Goal: Task Accomplishment & Management: Complete application form

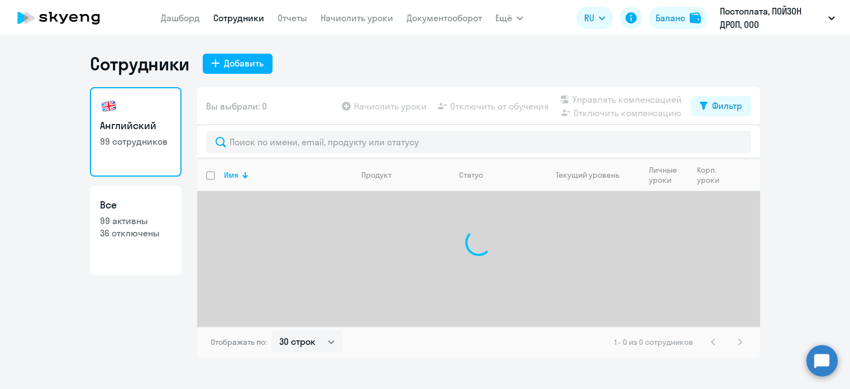
select select "30"
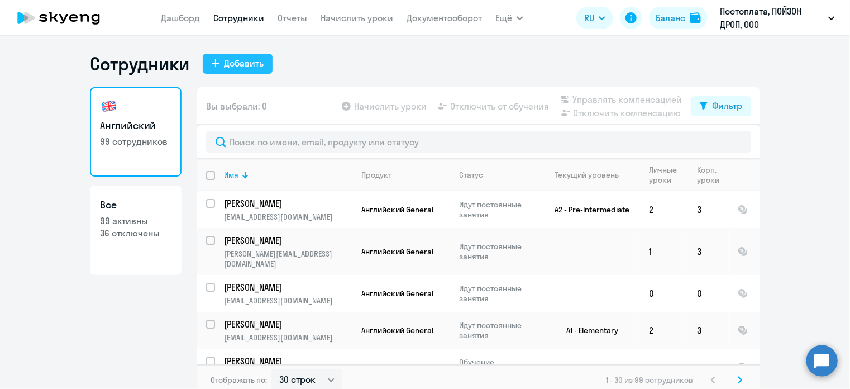
click at [229, 61] on div "Добавить" at bounding box center [244, 62] width 40 height 13
select select "english_adult_native_speaker"
select select "3"
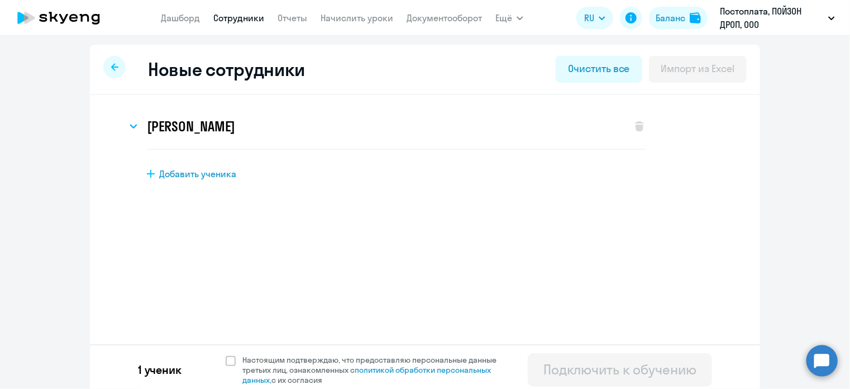
click at [179, 181] on div "[PERSON_NAME] Имя и отчество* Добавить себя как ученика [PERSON_NAME]* Садовая …" at bounding box center [425, 172] width 670 height 155
click at [179, 174] on span "Добавить ученика" at bounding box center [197, 173] width 77 height 12
select select "english_adult_not_native_speaker"
select select "3"
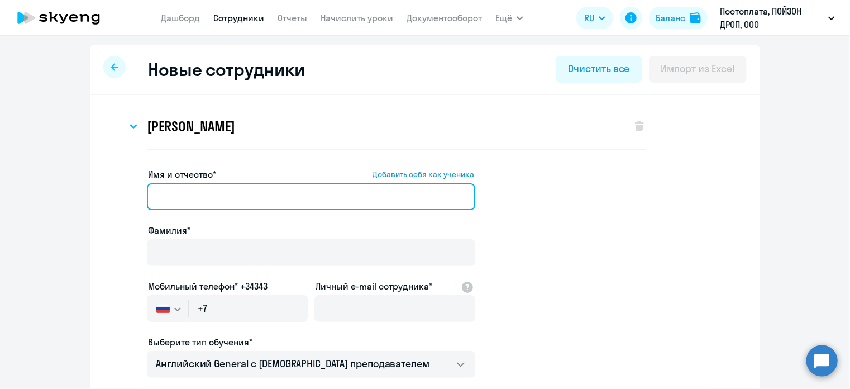
click at [241, 194] on input "Имя и отчество* Добавить себя как ученика" at bounding box center [311, 196] width 328 height 27
paste input "[PERSON_NAME]"
drag, startPoint x: 199, startPoint y: 195, endPoint x: 136, endPoint y: 190, distance: 62.7
click at [136, 190] on app-new-student-form "Имя и отчество* Добавить себя как ученика [PERSON_NAME]* Мобильный телефон* +34…" at bounding box center [425, 366] width 634 height 398
type input "[PERSON_NAME]"
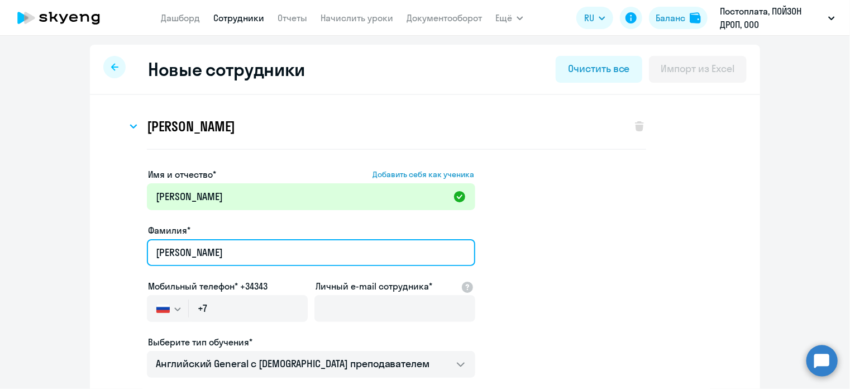
type input "[PERSON_NAME]"
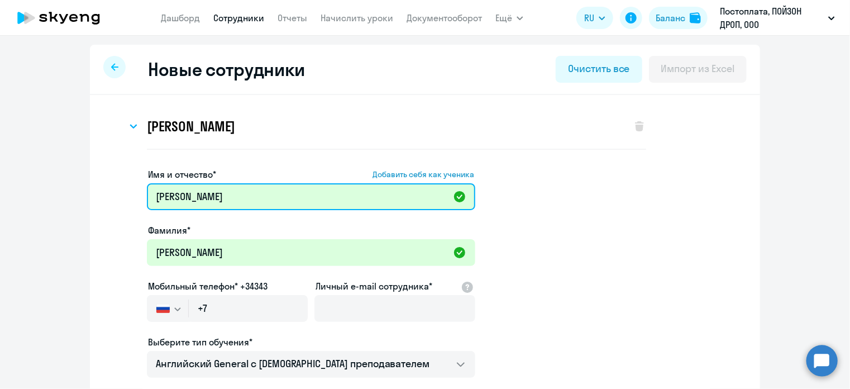
click at [153, 196] on input "[PERSON_NAME]" at bounding box center [311, 196] width 328 height 27
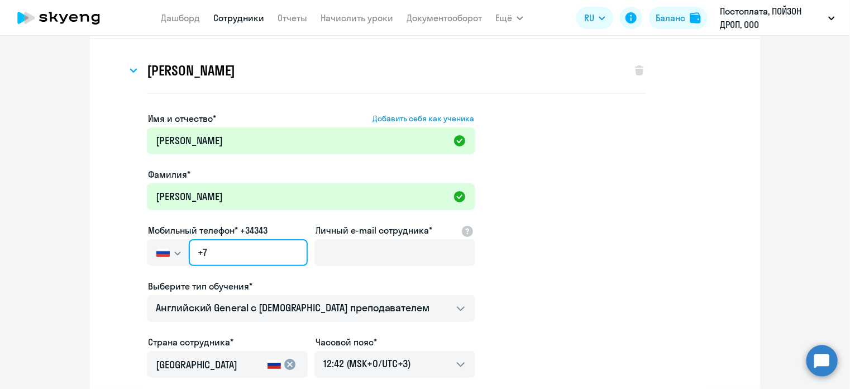
click at [247, 244] on input "+7" at bounding box center [248, 252] width 119 height 27
paste input "[PHONE_NUMBER]"
type input "[PHONE_NUMBER]"
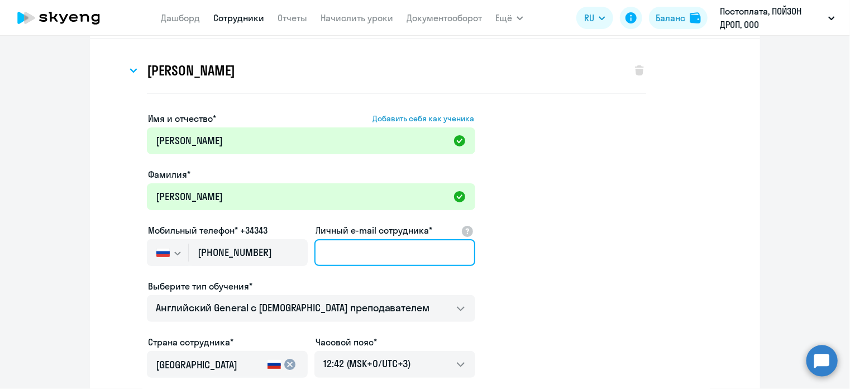
click at [362, 245] on input "Личный e-mail сотрудника*" at bounding box center [394, 252] width 161 height 27
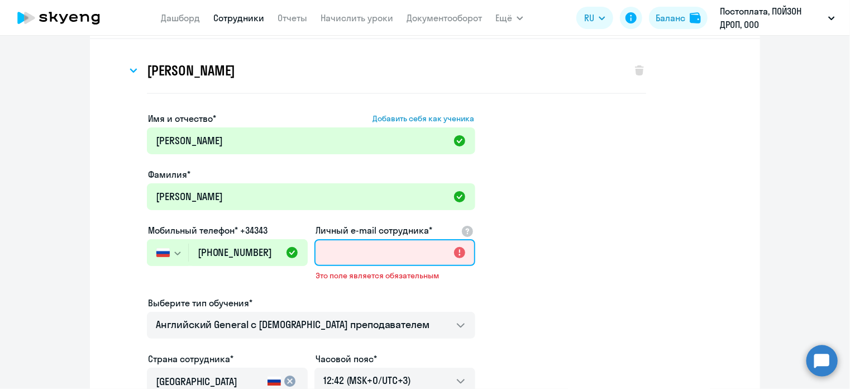
paste input "[EMAIL_ADDRESS][DOMAIN_NAME]"
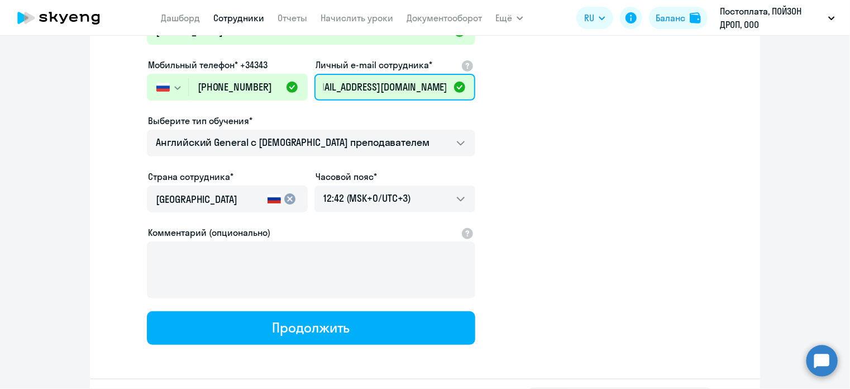
scroll to position [223, 0]
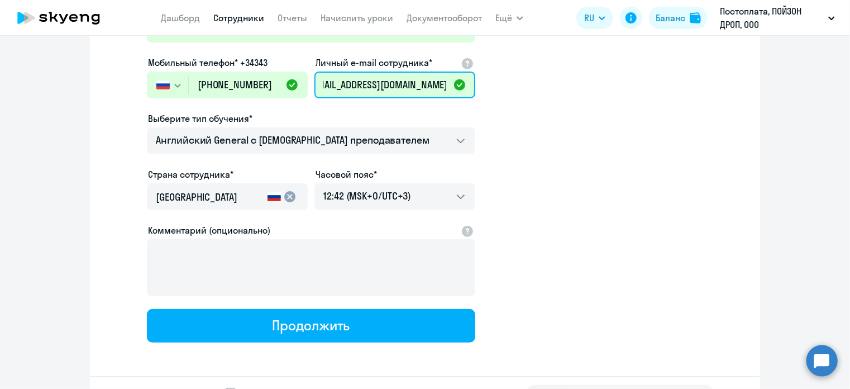
type input "[EMAIL_ADDRESS][DOMAIN_NAME]"
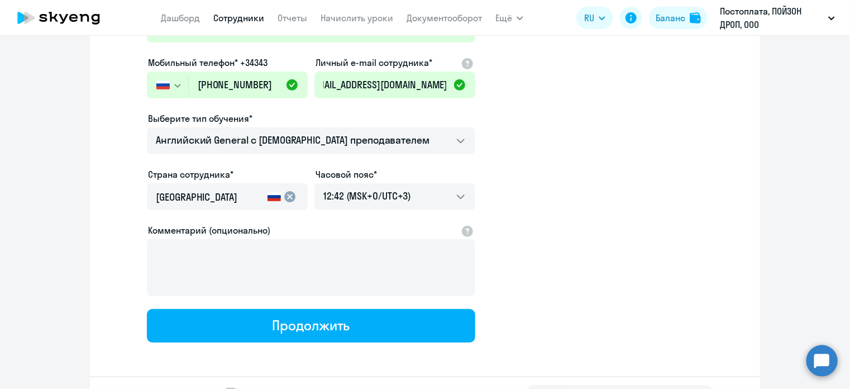
scroll to position [0, 0]
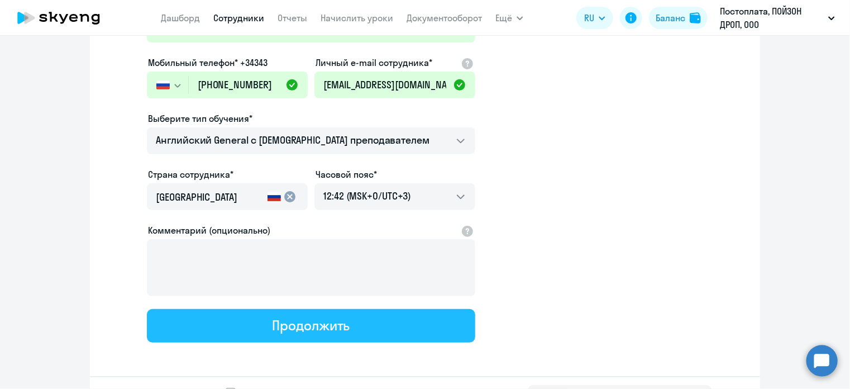
click at [283, 323] on div "Продолжить" at bounding box center [311, 325] width 78 height 18
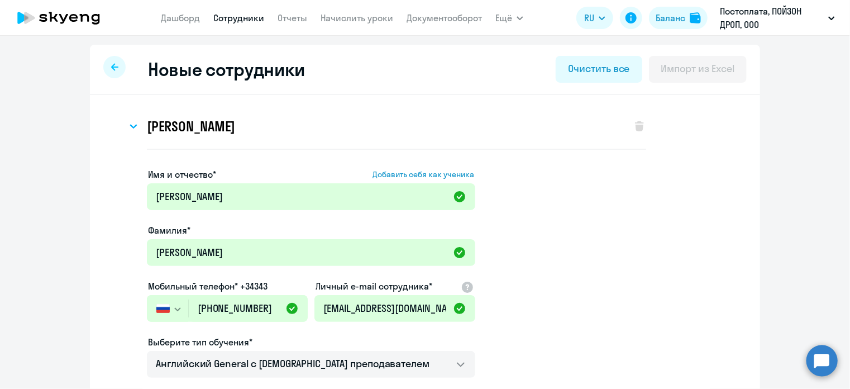
select select "english_adult_not_native_speaker"
select select "3"
select select "english_adult_native_speaker"
select select "3"
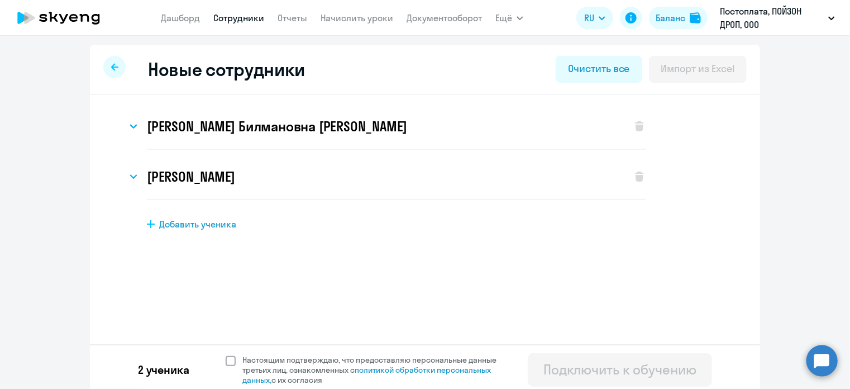
scroll to position [6, 0]
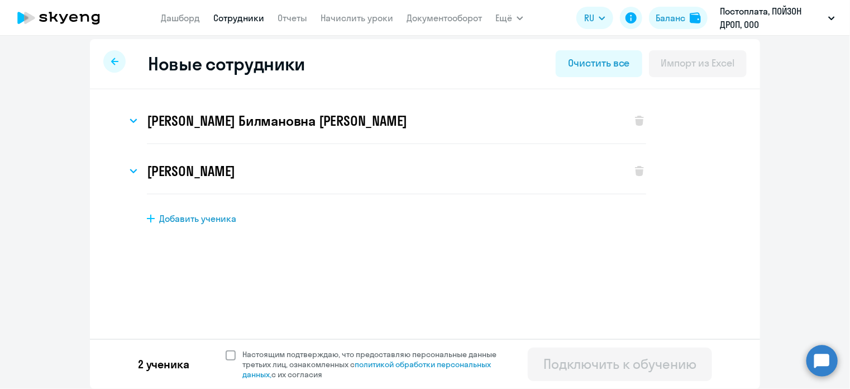
click at [226, 357] on span at bounding box center [231, 355] width 10 height 10
click at [225, 349] on input "Настоящим подтверждаю, что предоставляю персональные данные третьих лиц, ознако…" at bounding box center [225, 348] width 1 height 1
checkbox input "true"
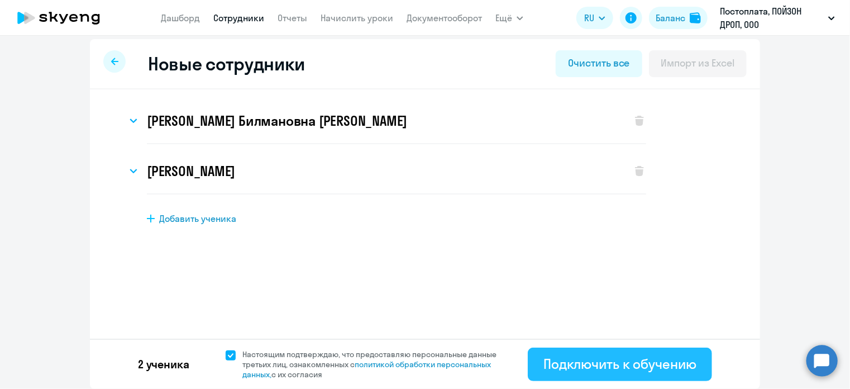
click at [550, 368] on div "Подключить к обучению" at bounding box center [619, 364] width 153 height 18
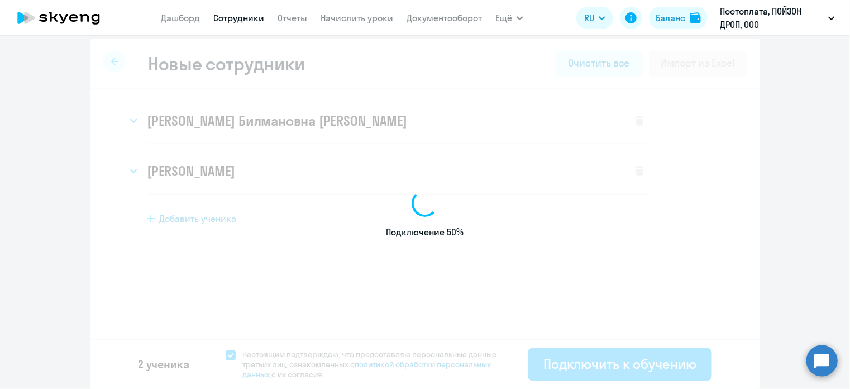
select select "english_adult_native_speaker"
select select "3"
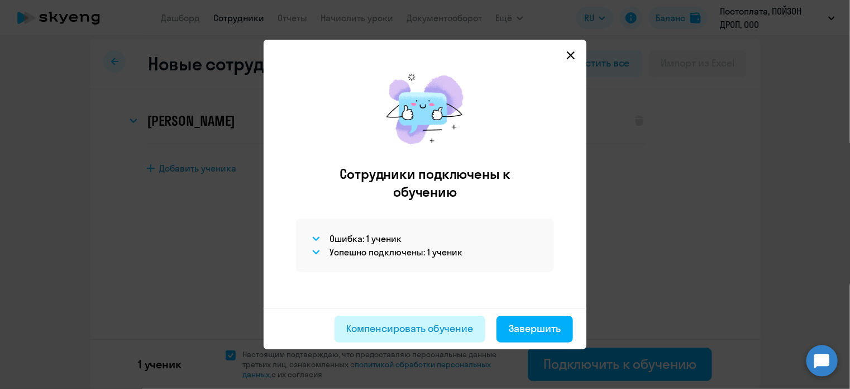
click at [394, 328] on div "Компенсировать обучение" at bounding box center [410, 328] width 127 height 15
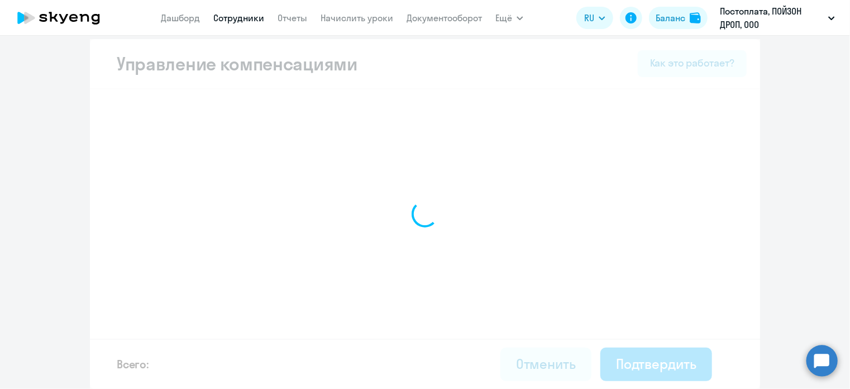
select select "MONTHLY"
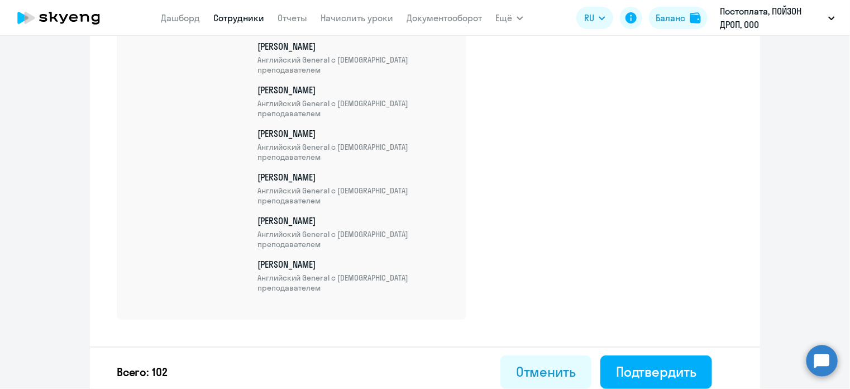
scroll to position [4547, 0]
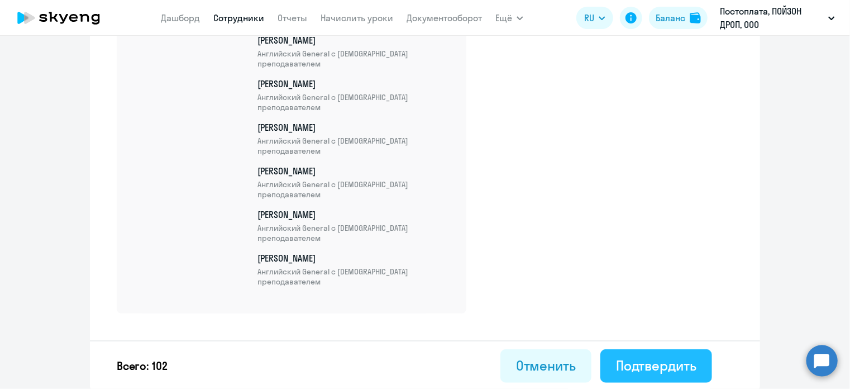
click at [677, 363] on div "Подтвердить" at bounding box center [656, 365] width 80 height 18
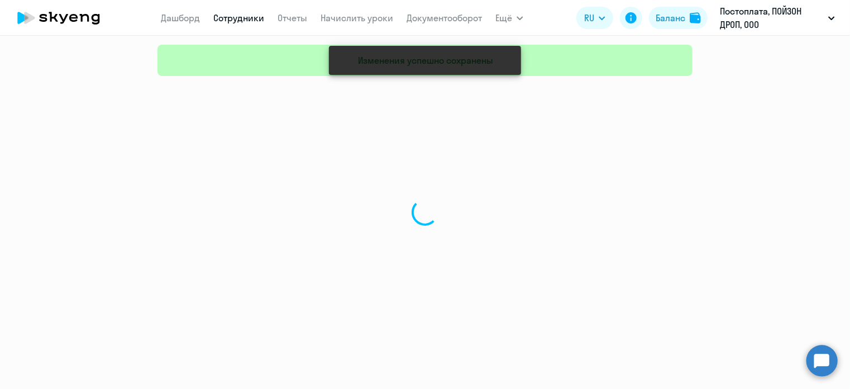
select select "30"
